Goal: Find specific page/section

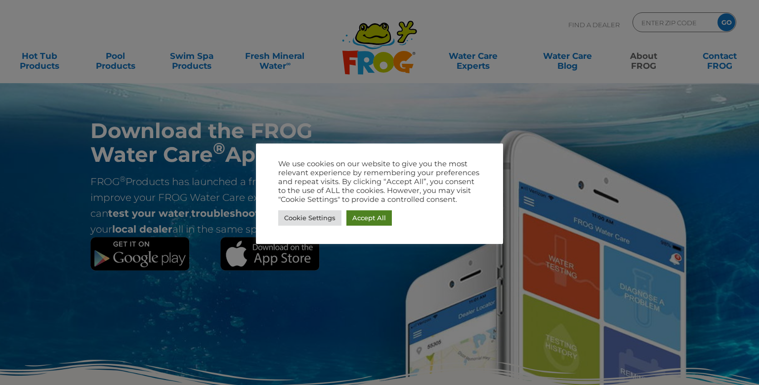
click at [372, 220] on link "Accept All" at bounding box center [369, 217] width 45 height 15
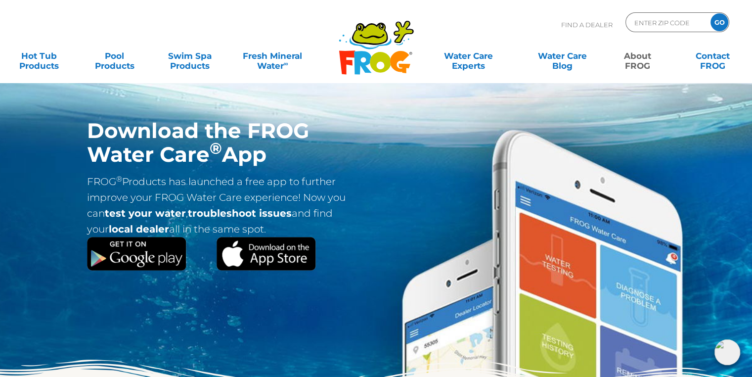
click at [274, 252] on img at bounding box center [266, 254] width 100 height 34
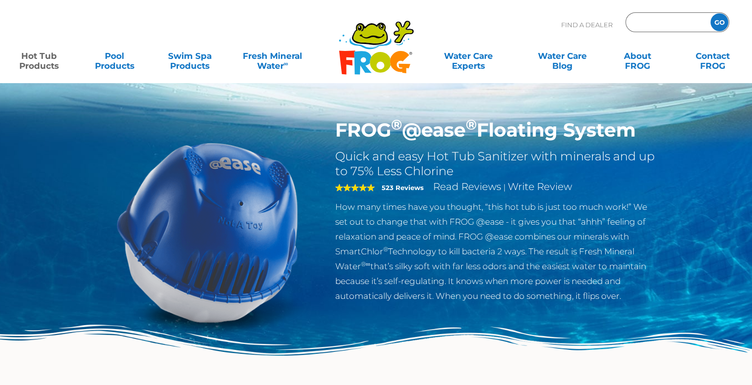
click at [666, 27] on input "Zip Code Form" at bounding box center [666, 22] width 67 height 14
paste input "79864"
type input "79864"
click at [719, 18] on input "GO" at bounding box center [719, 22] width 18 height 18
